Goal: Task Accomplishment & Management: Complete application form

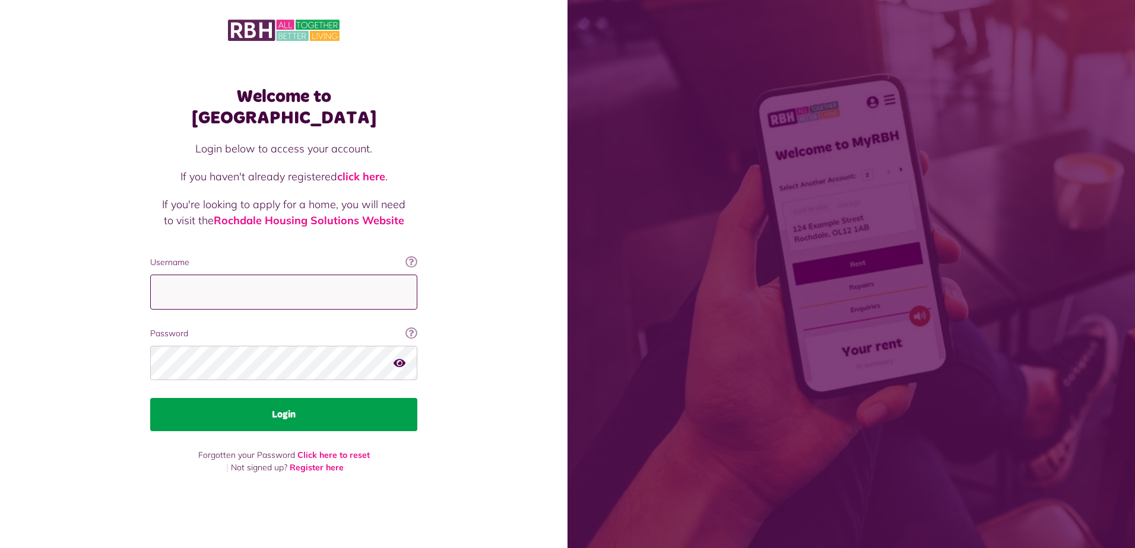
type input "**********"
click at [291, 409] on button "Login" at bounding box center [283, 414] width 267 height 33
click at [291, 405] on button "Login" at bounding box center [283, 414] width 267 height 33
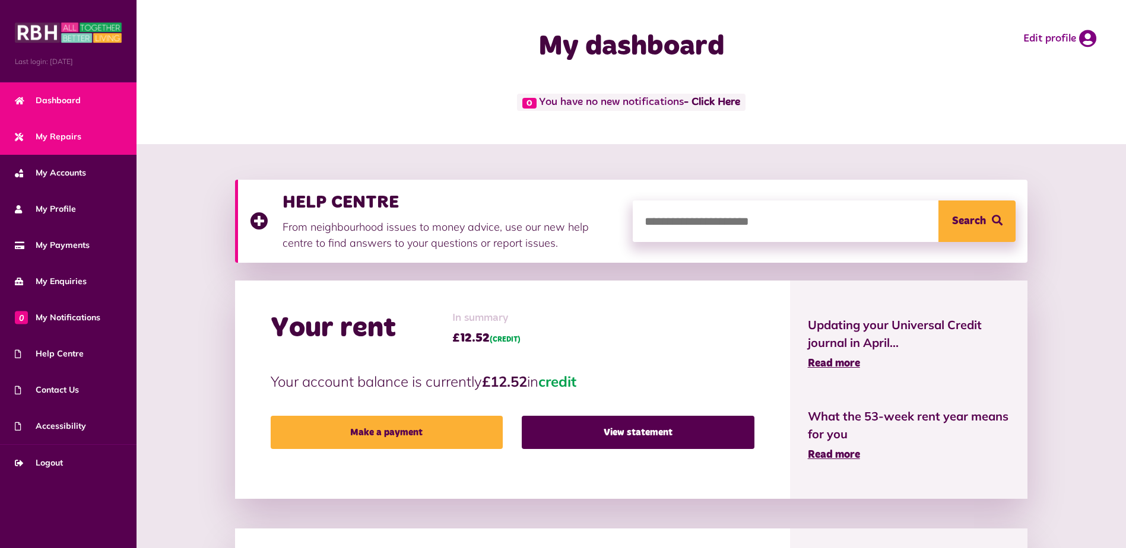
click at [50, 138] on span "My Repairs" at bounding box center [48, 137] width 66 height 12
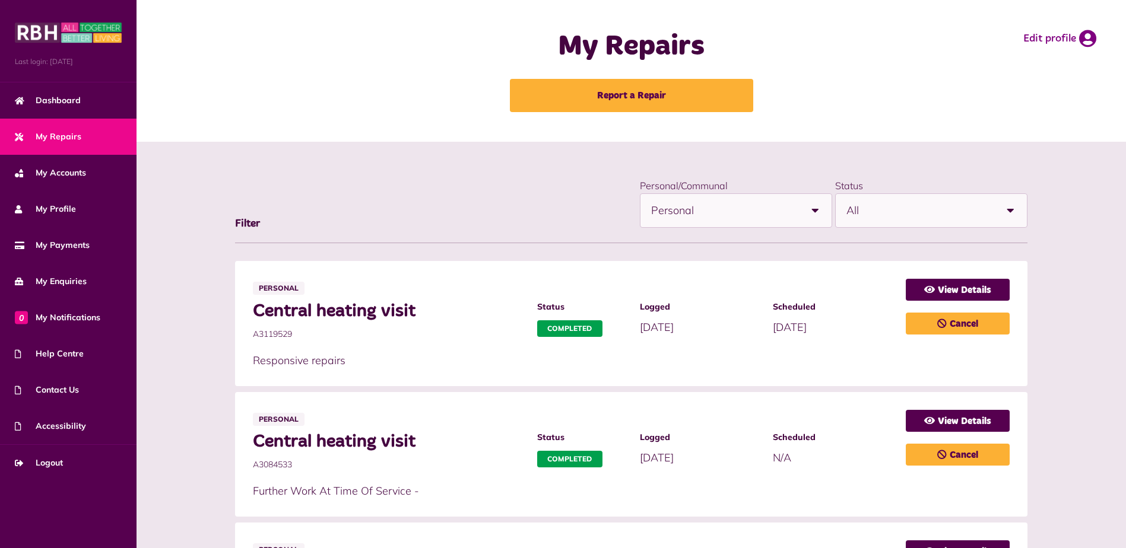
drag, startPoint x: 251, startPoint y: 335, endPoint x: 293, endPoint y: 339, distance: 42.3
click at [293, 339] on li "Personal Central heating visit A3119529 Status Completed Logged 11/08/2025" at bounding box center [631, 323] width 793 height 125
drag, startPoint x: 293, startPoint y: 339, endPoint x: 285, endPoint y: 337, distance: 7.9
copy span "A3119529"
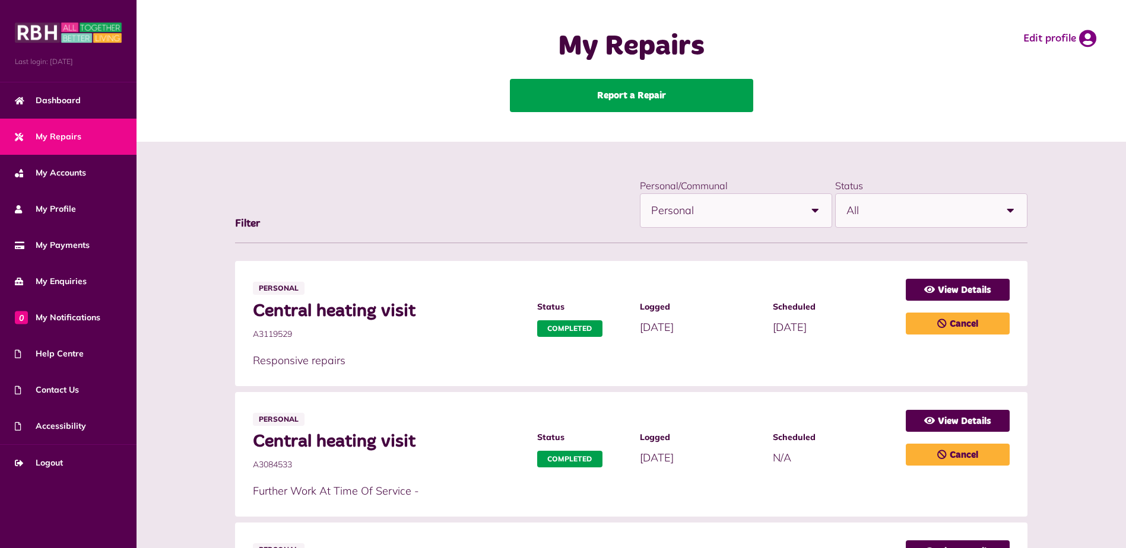
click at [661, 97] on link "Report a Repair" at bounding box center [631, 95] width 243 height 33
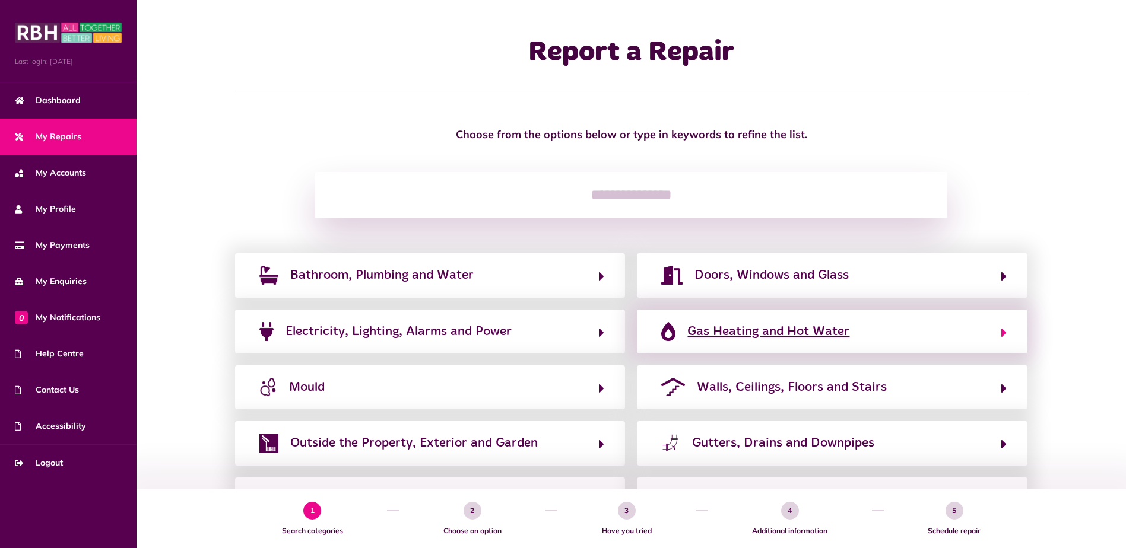
click at [783, 335] on span "Gas Heating and Hot Water" at bounding box center [768, 331] width 162 height 19
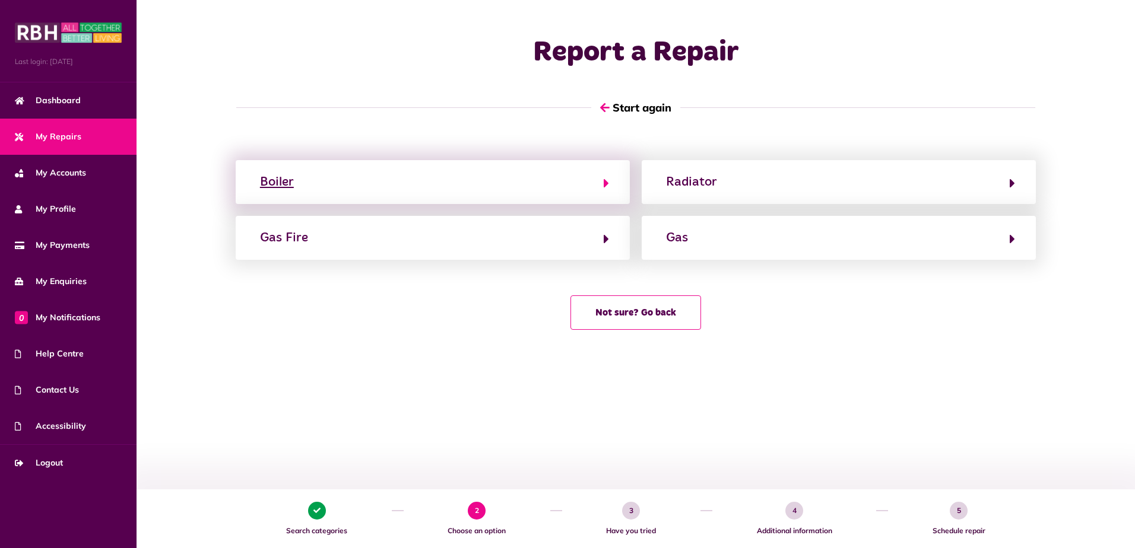
click at [334, 184] on button "Boiler" at bounding box center [432, 182] width 353 height 20
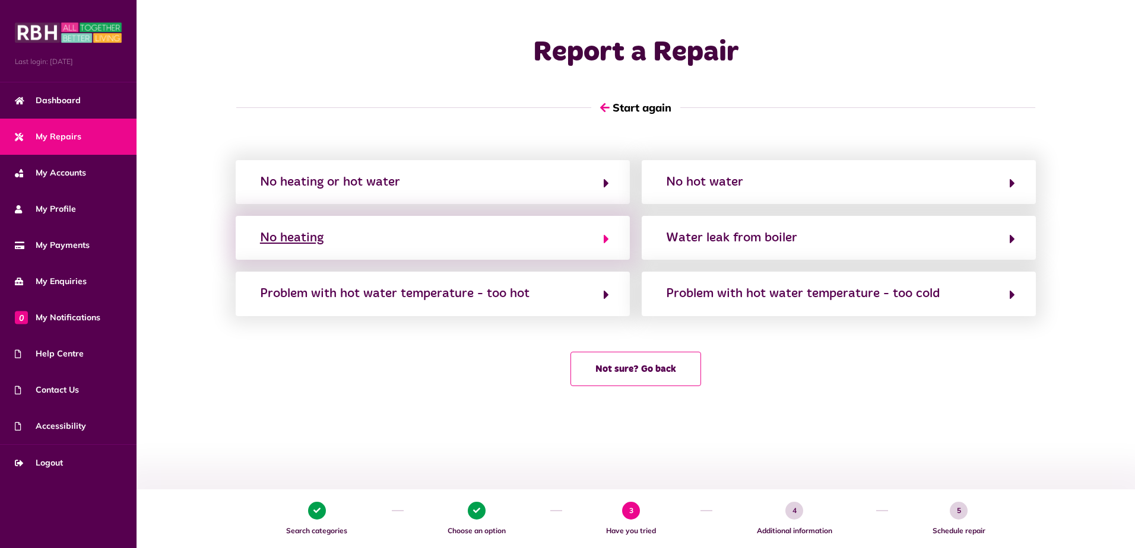
click at [400, 240] on button "No heating" at bounding box center [432, 238] width 353 height 20
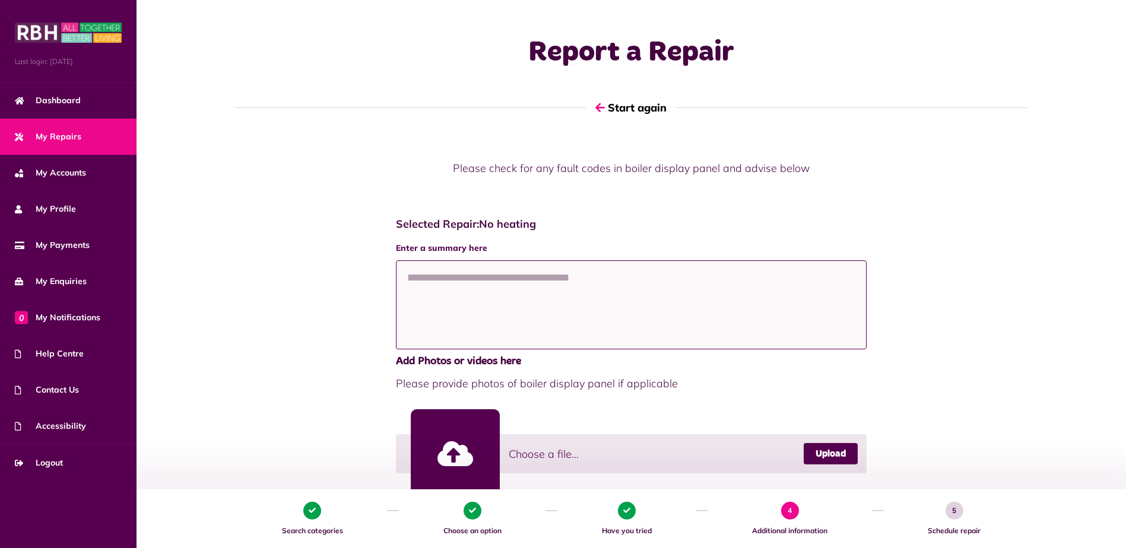
click at [424, 275] on textarea at bounding box center [631, 305] width 471 height 89
paste textarea "*********"
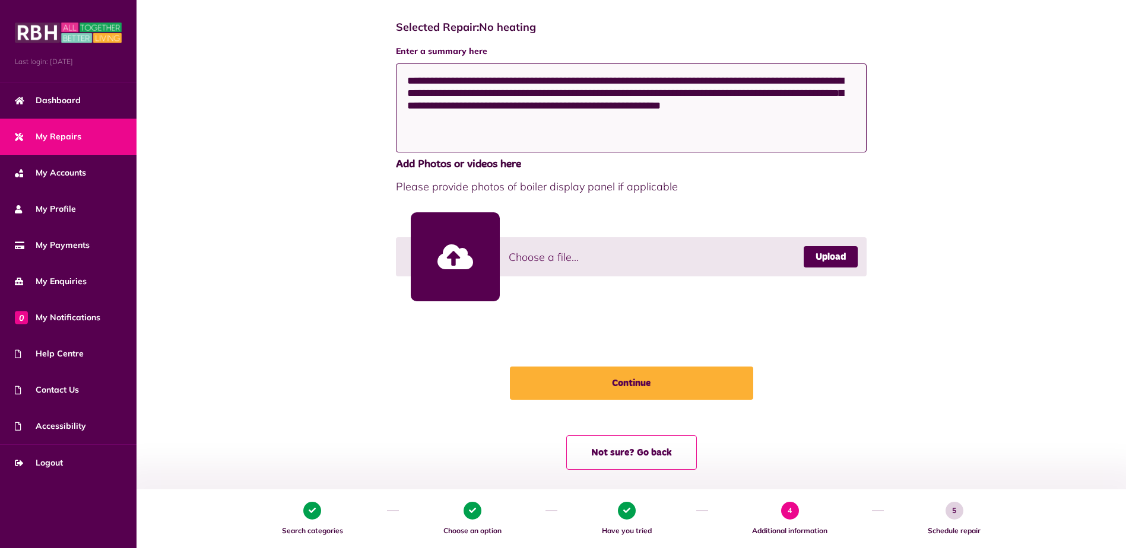
scroll to position [208, 0]
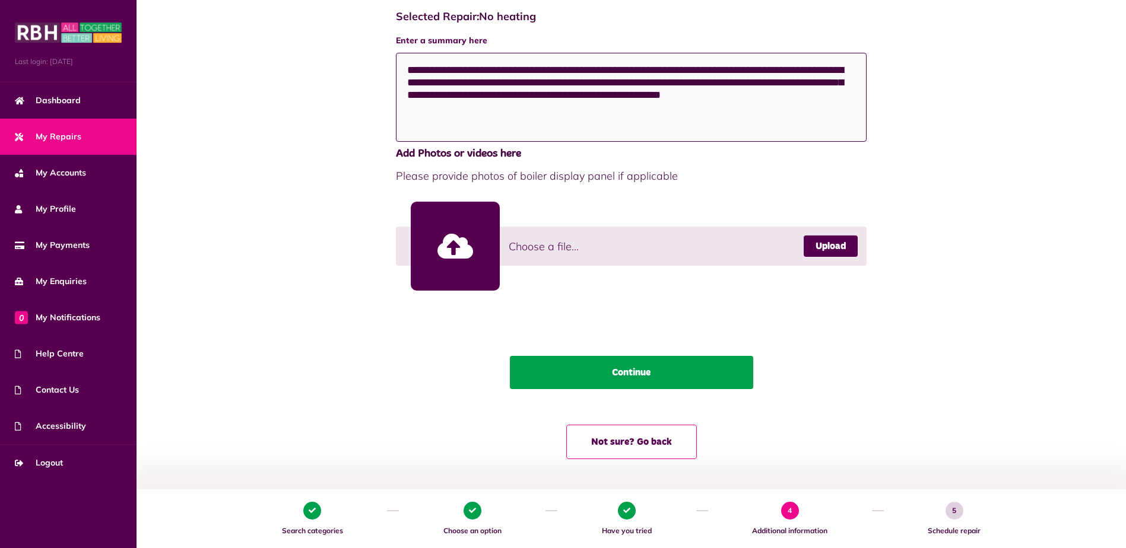
type textarea "**********"
click at [630, 372] on button "Continue" at bounding box center [631, 372] width 243 height 33
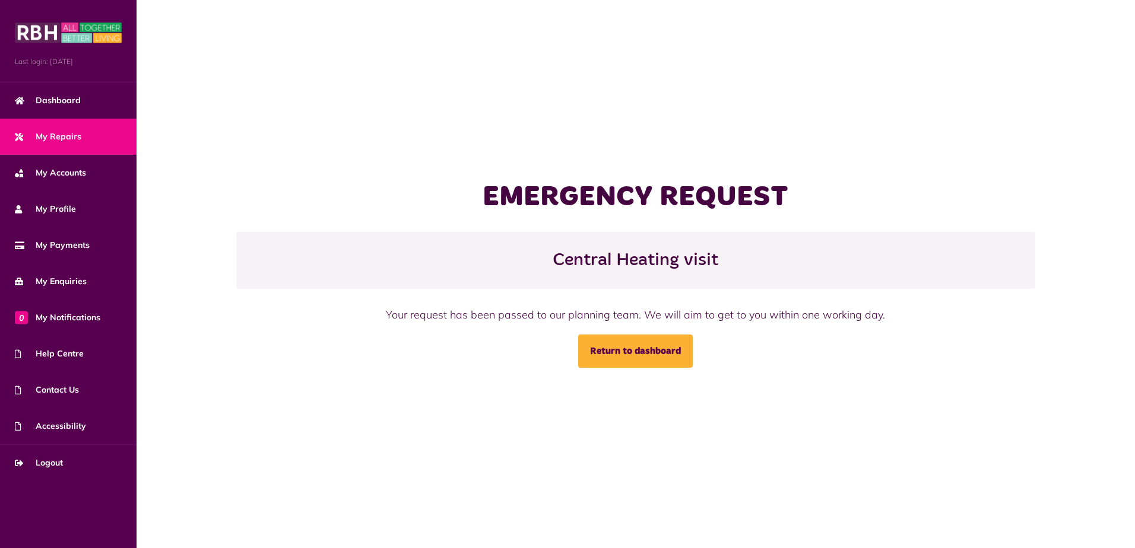
click at [480, 399] on div "EMERGENCY REQUEST Central Heating visit Your request has been passed to our pla…" at bounding box center [635, 274] width 998 height 548
click at [321, 141] on div "EMERGENCY REQUEST Central Heating visit Your request has been passed to our pla…" at bounding box center [635, 274] width 998 height 548
